Goal: Task Accomplishment & Management: Use online tool/utility

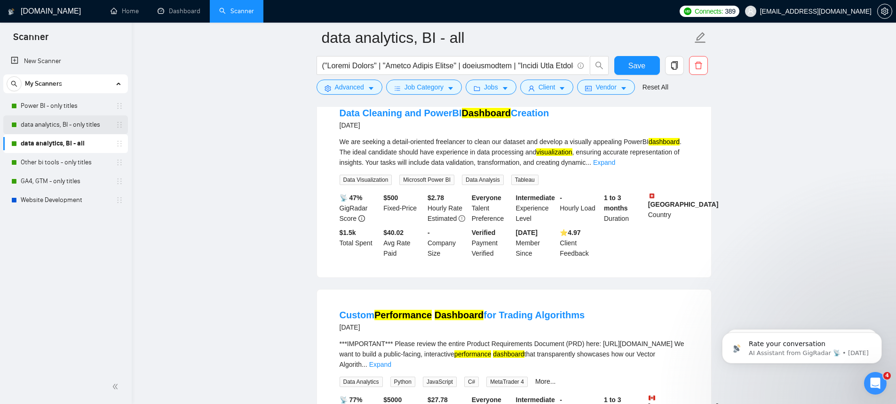
click at [88, 126] on link "data analytics, BI - only titles" at bounding box center [65, 124] width 89 height 19
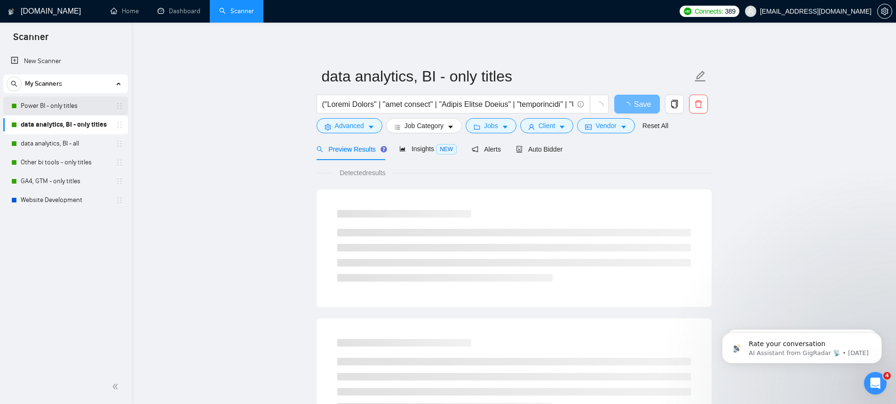
click at [82, 107] on link "Power BI - only titles" at bounding box center [65, 105] width 89 height 19
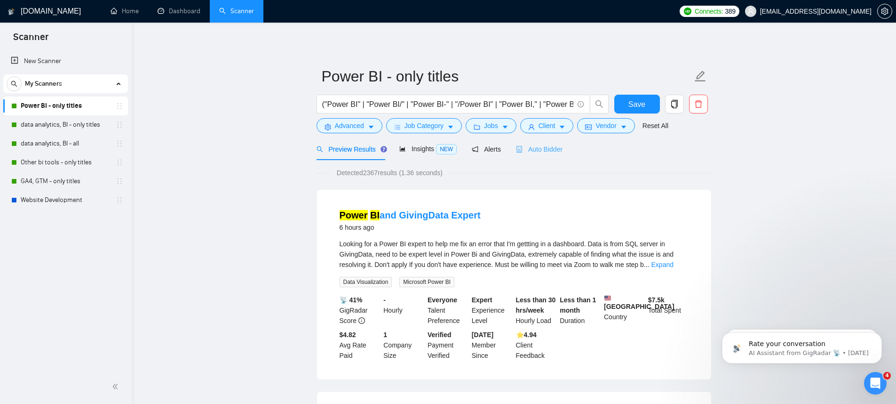
click at [533, 155] on div "Auto Bidder" at bounding box center [539, 149] width 47 height 22
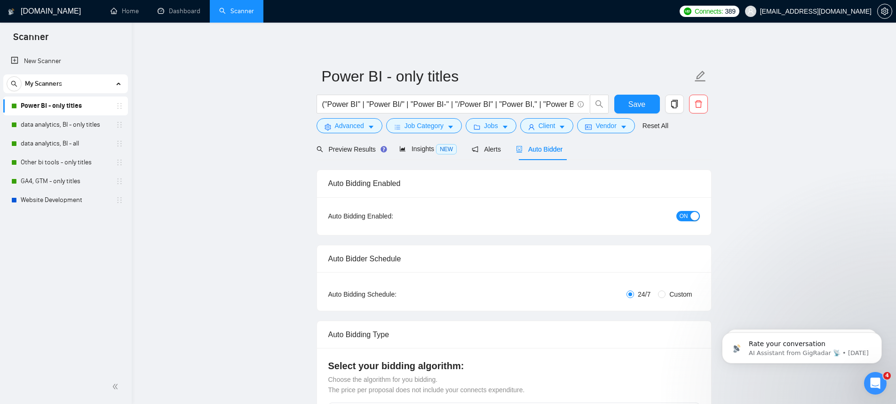
checkbox input "true"
click at [692, 220] on div "button" at bounding box center [695, 216] width 8 height 8
click at [685, 212] on button "OFF" at bounding box center [687, 216] width 26 height 10
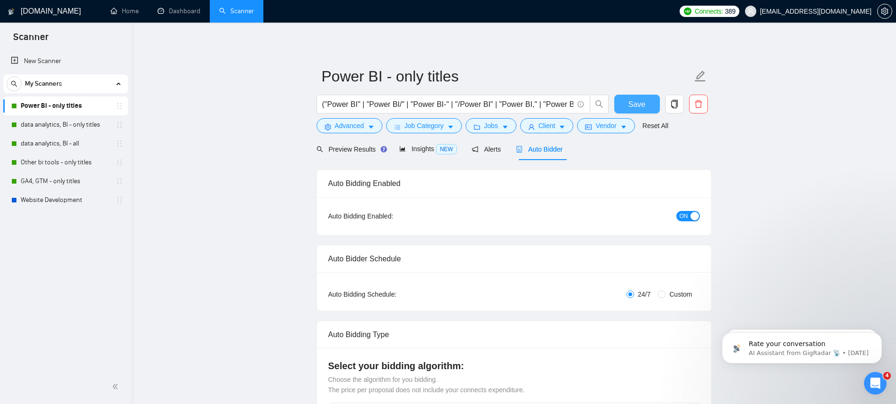
click at [642, 106] on span "Save" at bounding box center [636, 104] width 17 height 12
click at [363, 143] on div "Preview Results" at bounding box center [351, 149] width 68 height 22
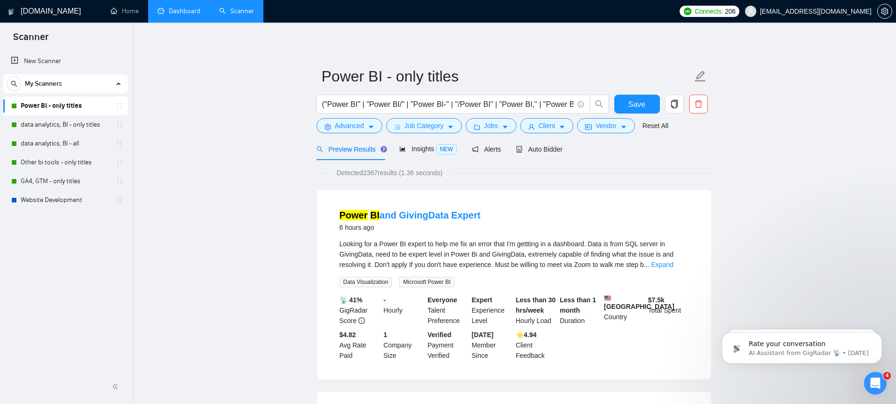
click at [189, 15] on link "Dashboard" at bounding box center [179, 11] width 43 height 8
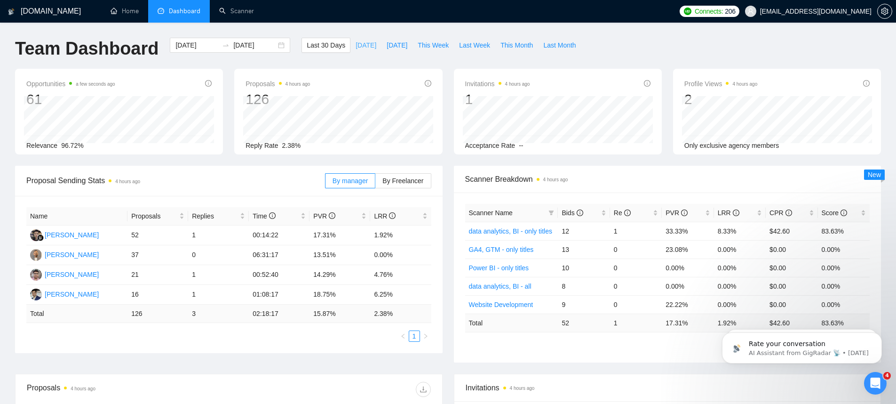
click at [362, 50] on span "[DATE]" at bounding box center [366, 45] width 21 height 10
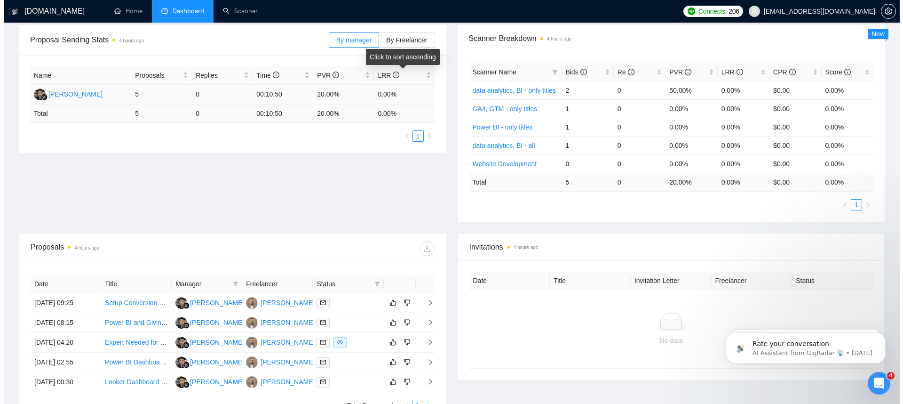
scroll to position [178, 0]
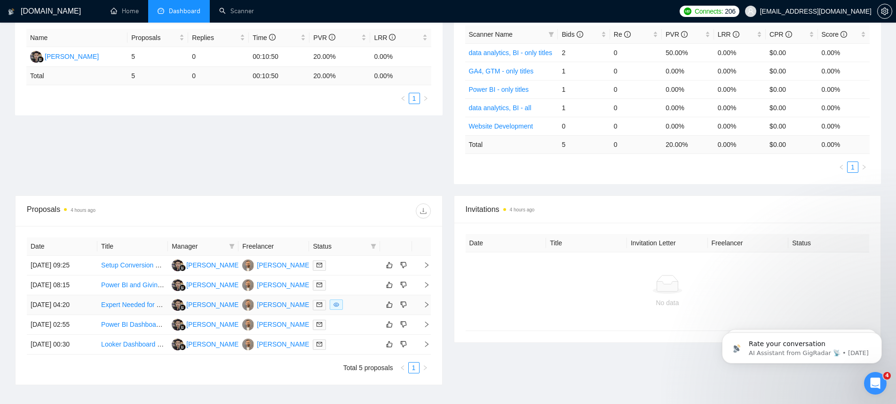
click at [336, 304] on icon "eye" at bounding box center [337, 305] width 6 height 6
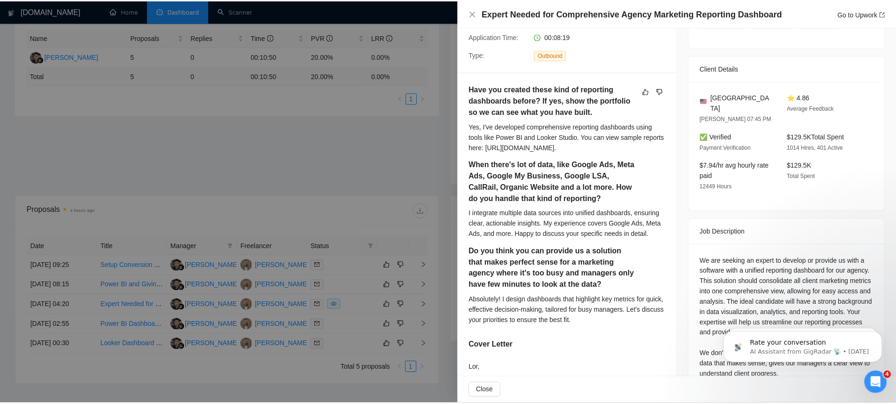
scroll to position [283, 0]
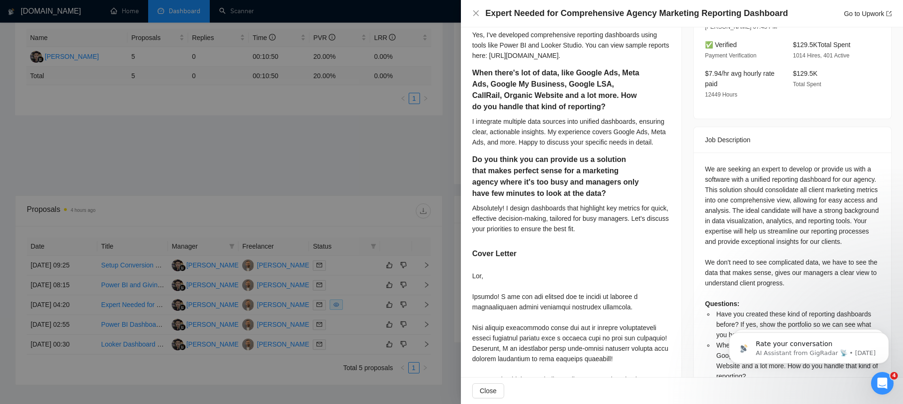
click at [431, 310] on div at bounding box center [451, 202] width 903 height 404
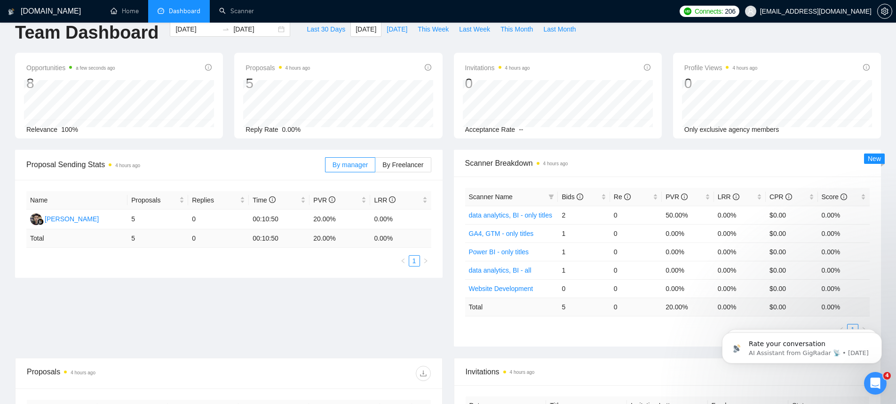
scroll to position [0, 0]
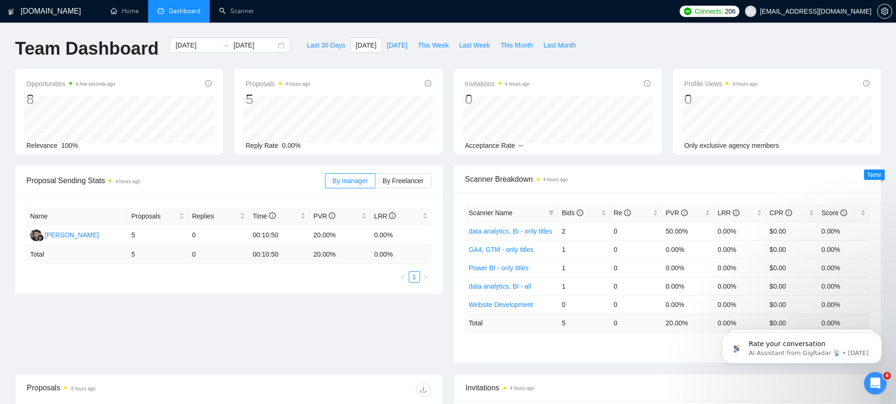
click at [390, 53] on div "Last 30 Days [DATE] [DATE] This Week Last Week This Month Last Month" at bounding box center [441, 53] width 291 height 31
click at [387, 39] on button "[DATE]" at bounding box center [397, 45] width 31 height 15
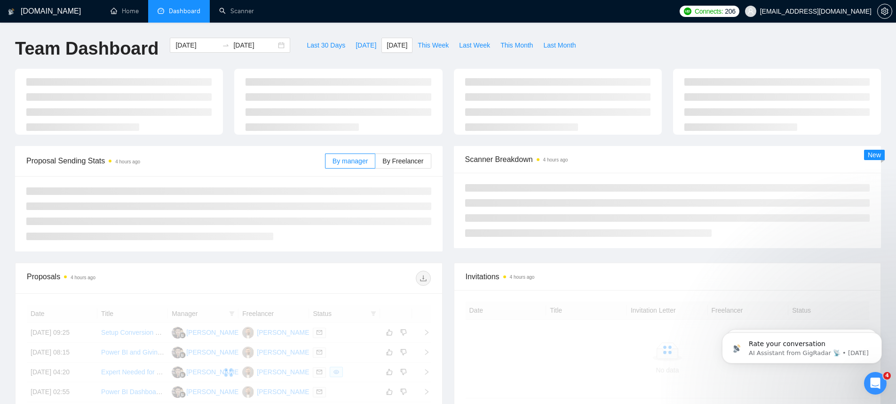
type input "[DATE]"
click at [398, 159] on span "By Freelancer" at bounding box center [402, 161] width 41 height 8
click at [375, 163] on input "By Freelancer" at bounding box center [375, 163] width 0 height 0
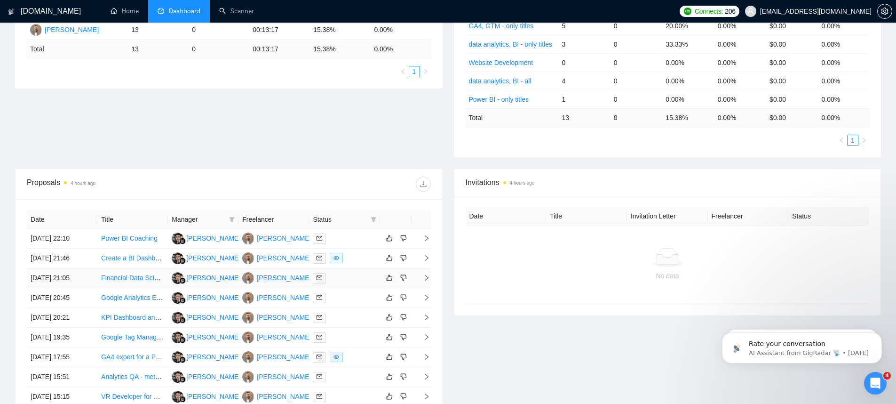
scroll to position [342, 0]
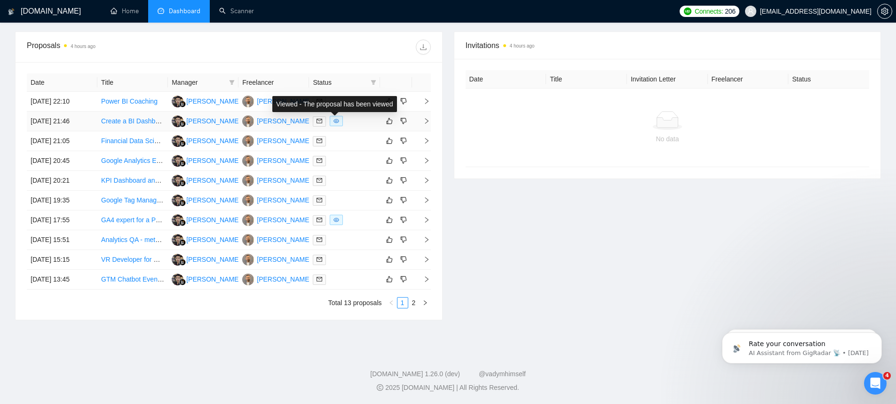
click at [341, 121] on span at bounding box center [336, 121] width 13 height 10
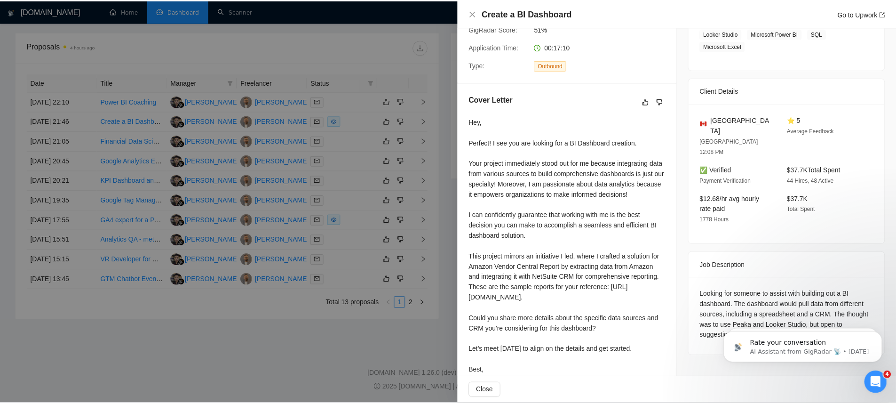
scroll to position [246, 0]
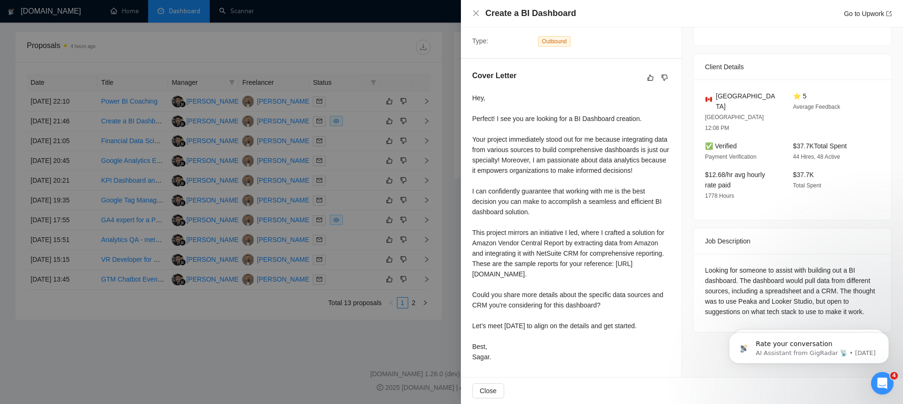
click at [397, 261] on div at bounding box center [451, 202] width 903 height 404
